Goal: Task Accomplishment & Management: Manage account settings

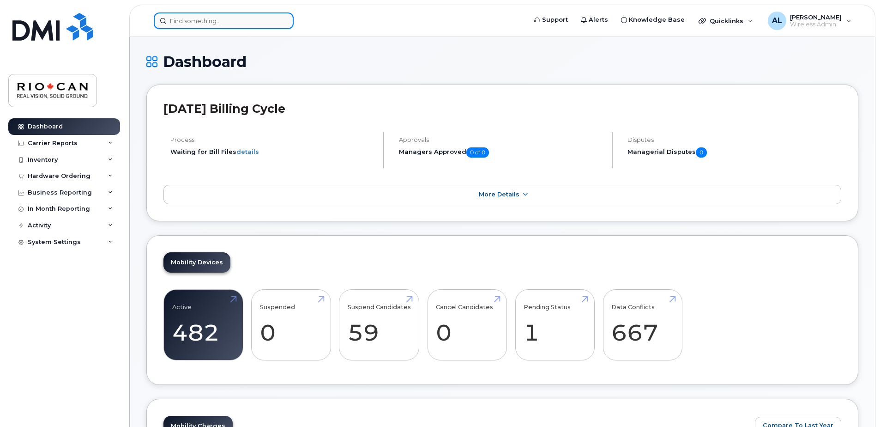
click at [261, 24] on input at bounding box center [224, 20] width 140 height 17
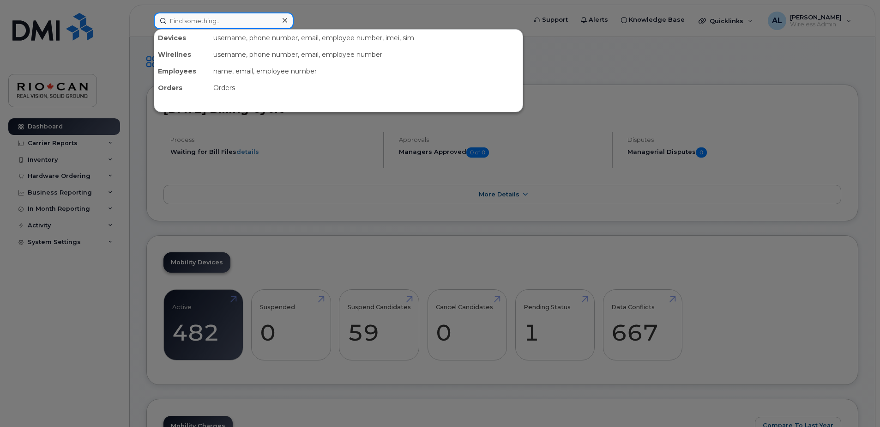
click at [210, 23] on input at bounding box center [224, 20] width 140 height 17
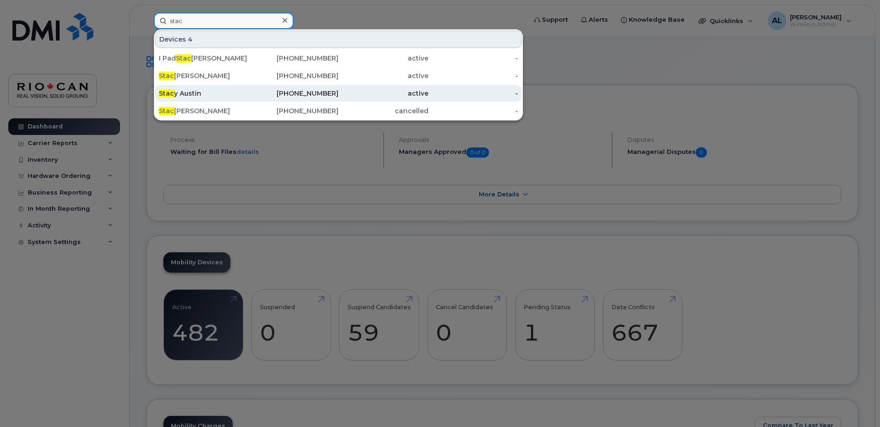
type input "stac"
click at [226, 94] on div "Stac y Austin" at bounding box center [204, 93] width 90 height 9
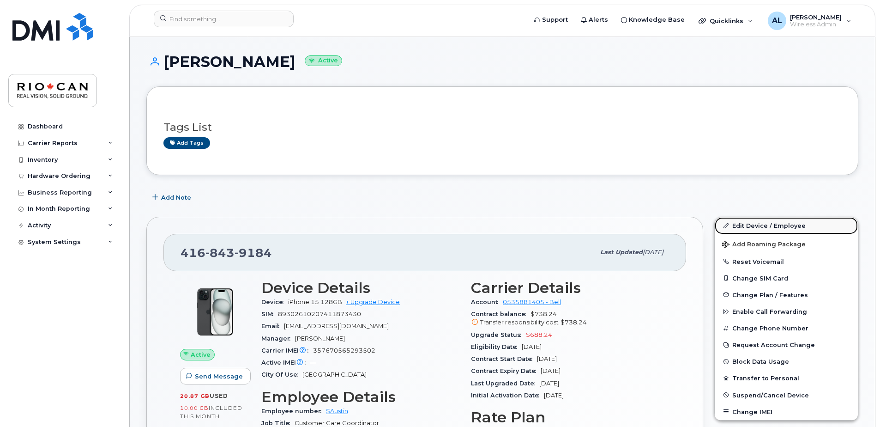
click at [753, 222] on link "Edit Device / Employee" at bounding box center [786, 225] width 143 height 17
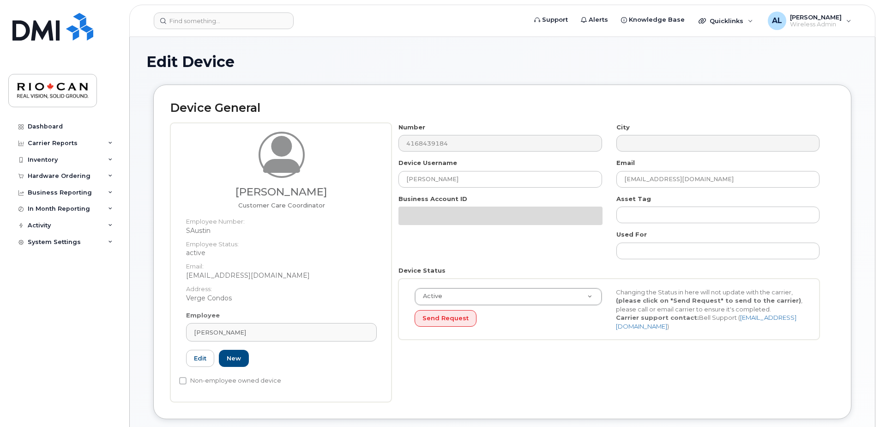
select select "162881"
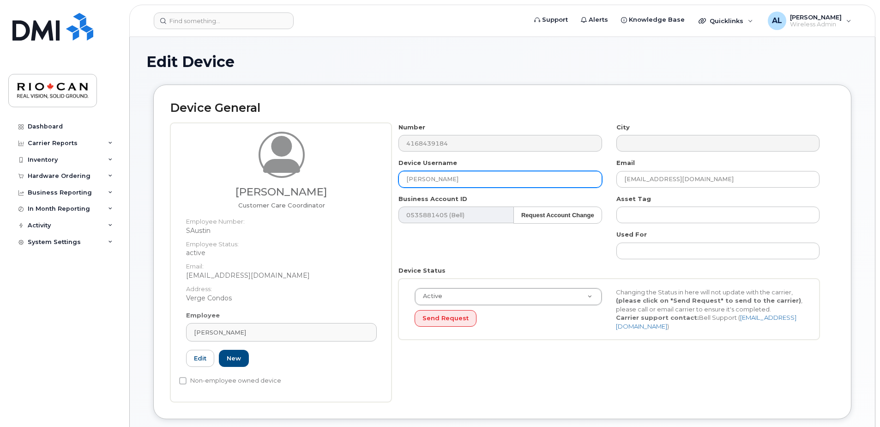
drag, startPoint x: 449, startPoint y: 182, endPoint x: 347, endPoint y: 169, distance: 102.9
click at [347, 169] on div "Stacy Austin Customer Care Coordinator Employee Number: SAustin Employee Status…" at bounding box center [502, 262] width 664 height 279
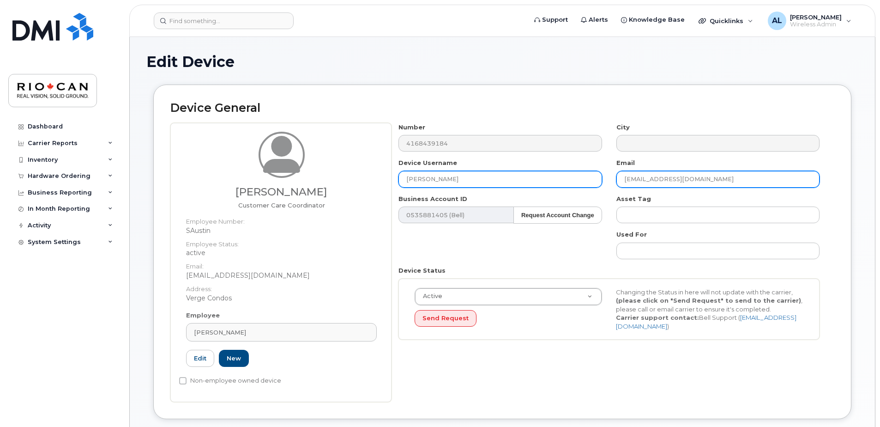
type input "Ryan Vopni"
drag, startPoint x: 648, startPoint y: 181, endPoint x: 586, endPoint y: 176, distance: 62.1
click at [586, 176] on div "Number 4168439184 City Device Username Ryan Vopni Email SAustin@riocan.com Busi…" at bounding box center [610, 235] width 436 height 224
drag, startPoint x: 726, startPoint y: 179, endPoint x: 505, endPoint y: 176, distance: 221.3
click at [505, 176] on div "Number 4168439184 City Device Username Ryan Vopni Email SAustin@riocan.com Busi…" at bounding box center [610, 235] width 436 height 224
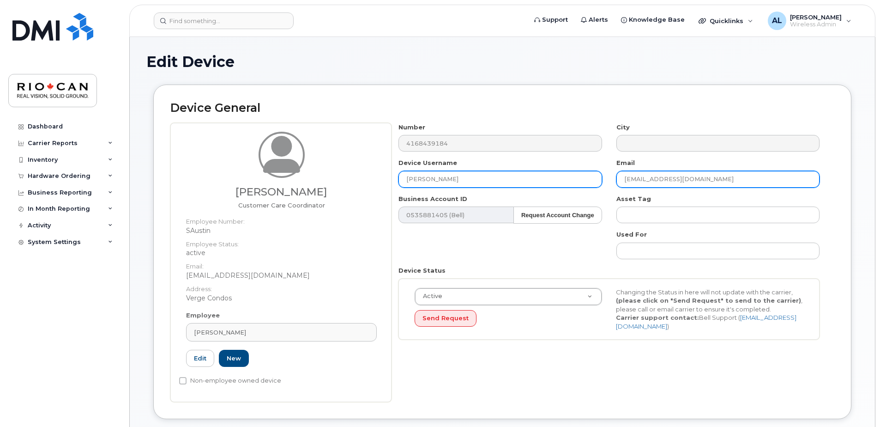
paste input "RVopni"
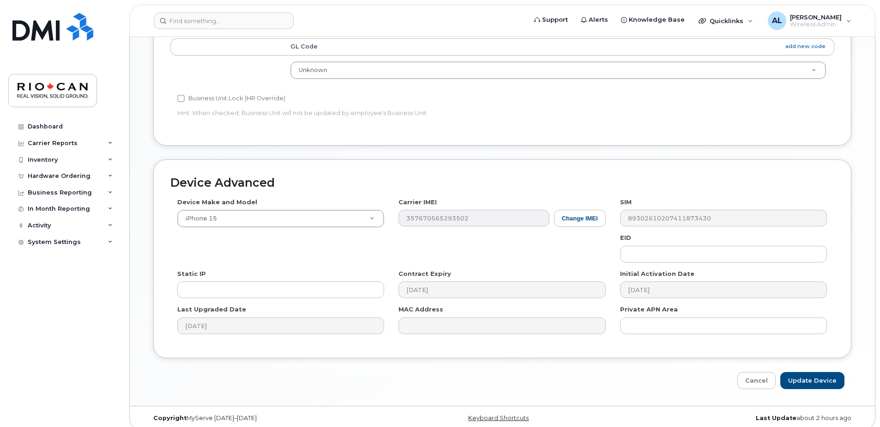
scroll to position [441, 0]
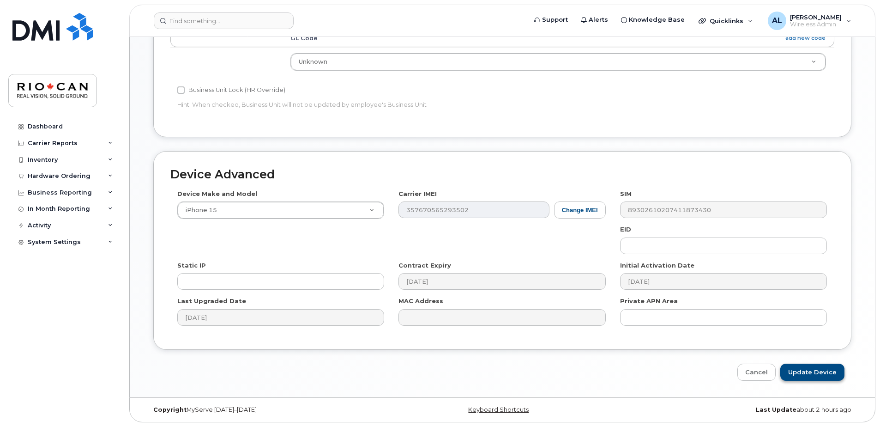
type input "RVopni@riocan.com"
click at [828, 370] on input "Update Device" at bounding box center [813, 372] width 64 height 17
type input "Saving..."
